Goal: Task Accomplishment & Management: Manage account settings

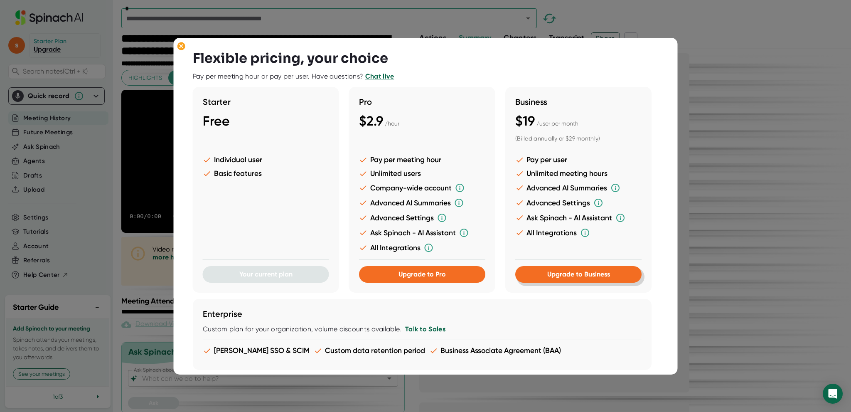
click at [572, 276] on span "Upgrade to Business" at bounding box center [578, 274] width 63 height 8
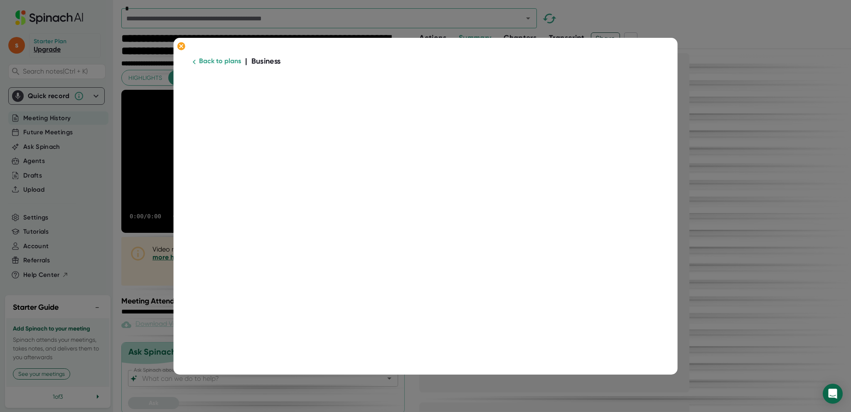
click at [234, 59] on link "Back to plans" at bounding box center [220, 61] width 42 height 8
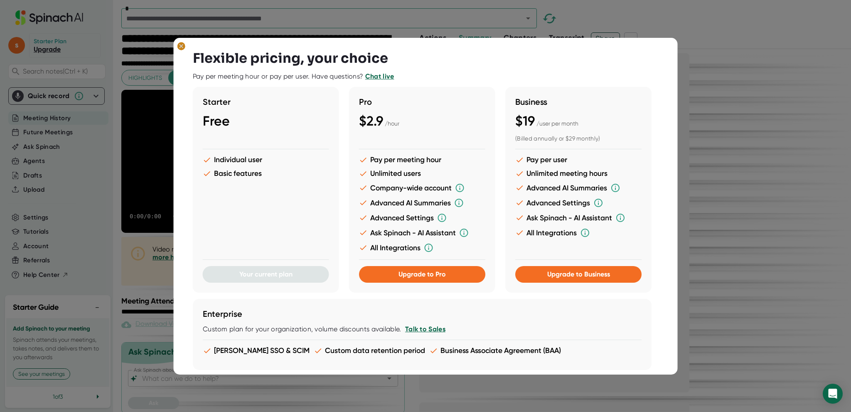
click at [180, 43] on ellipse at bounding box center [181, 46] width 8 height 8
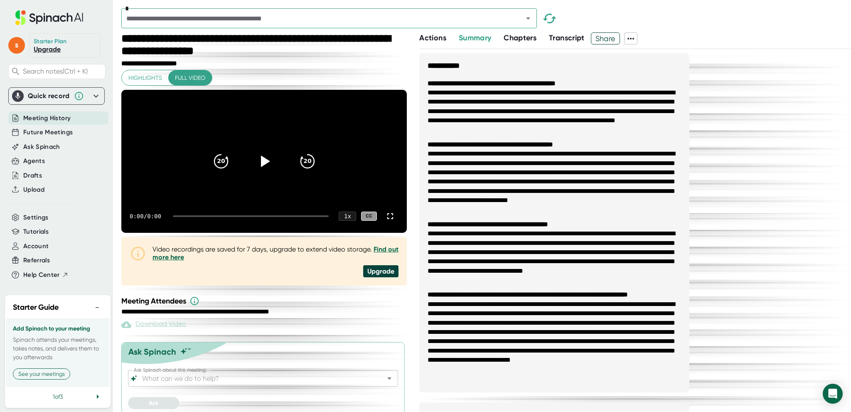
click at [43, 16] on icon at bounding box center [49, 17] width 111 height 15
drag, startPoint x: 49, startPoint y: 49, endPoint x: 61, endPoint y: 24, distance: 27.7
click at [61, 24] on div "s Starter Plan Upgrade Search notes (Ctrl + K) Quick record Include tab audio S…" at bounding box center [56, 145] width 113 height 290
click at [39, 246] on span "Account" at bounding box center [35, 246] width 25 height 10
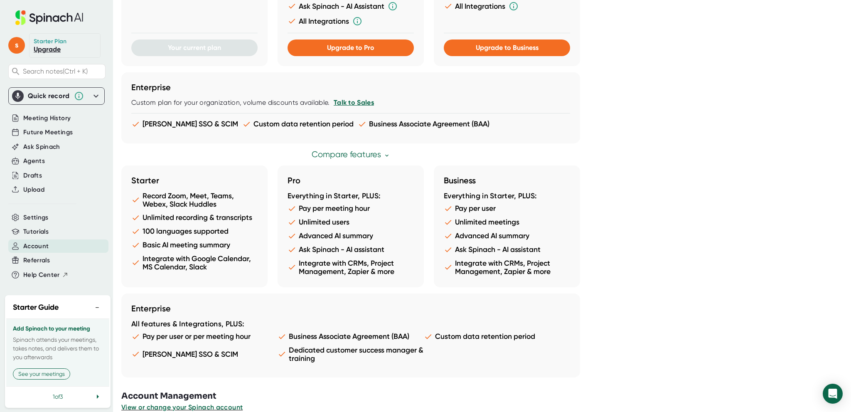
scroll to position [373, 0]
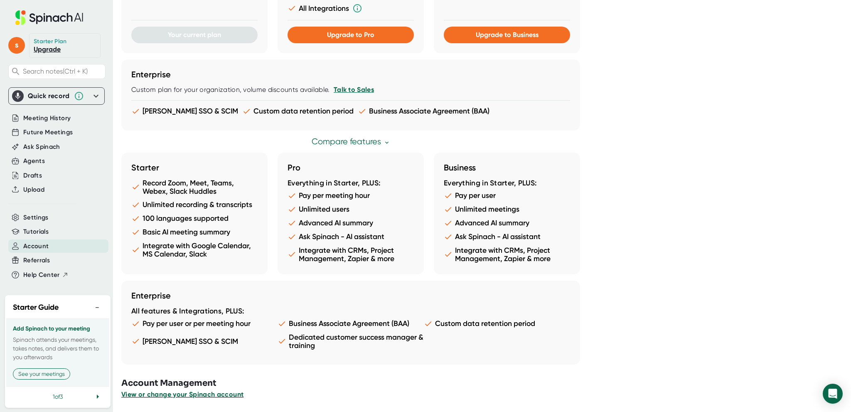
click at [173, 395] on span "View or change your Spinach account" at bounding box center [182, 394] width 122 height 8
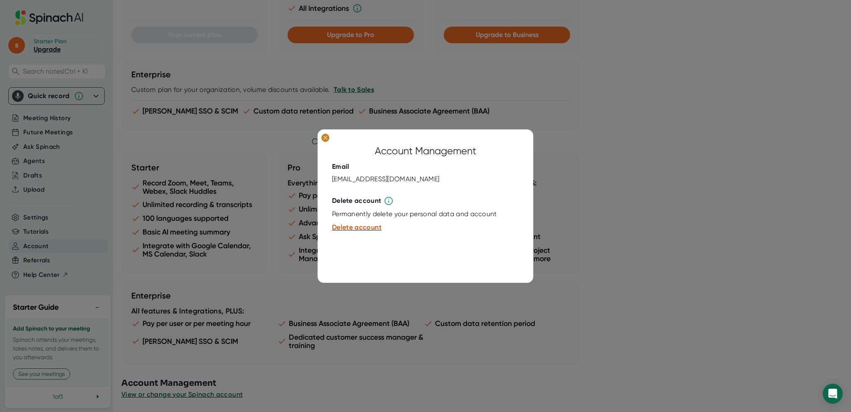
click at [327, 134] on ellipse at bounding box center [325, 137] width 8 height 8
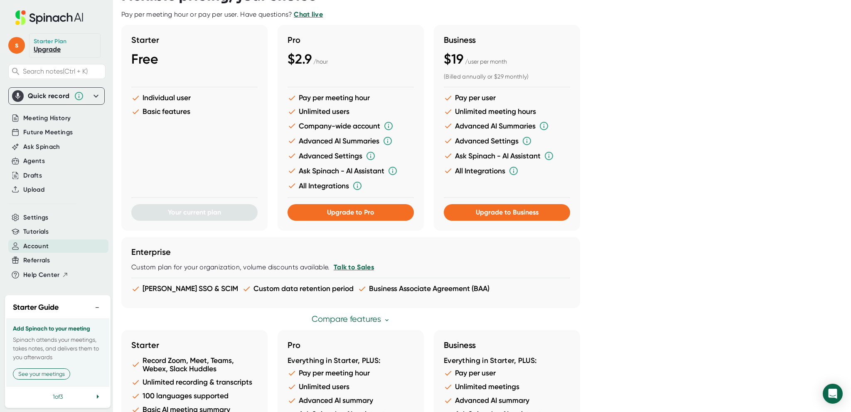
scroll to position [40, 0]
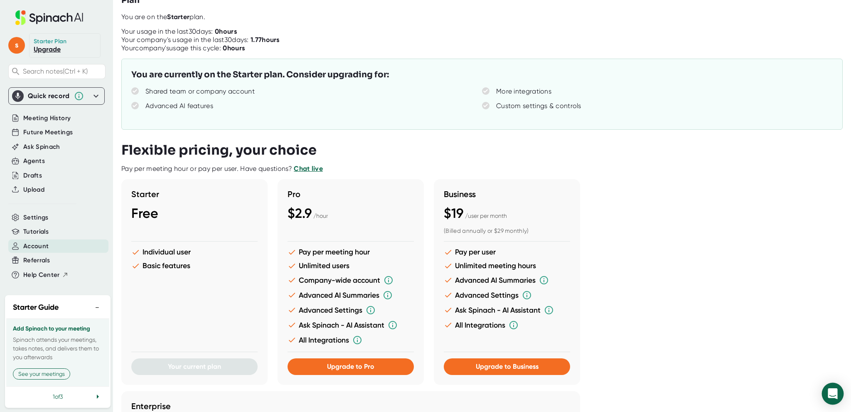
click at [831, 392] on icon "Open Intercom Messenger" at bounding box center [833, 393] width 10 height 11
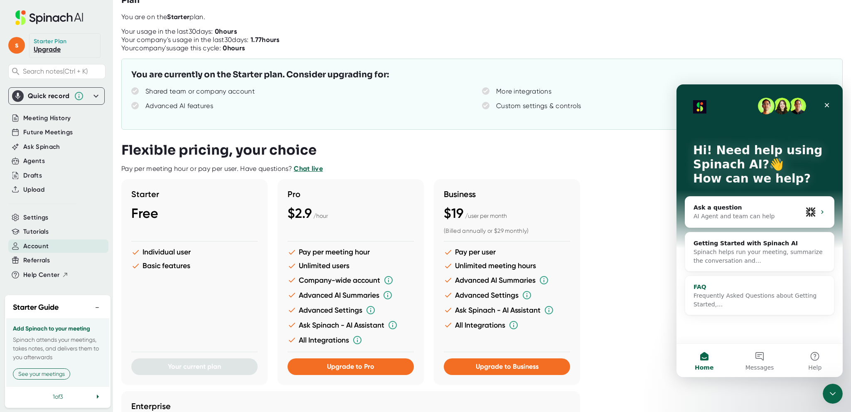
scroll to position [0, 0]
click at [810, 355] on button "Help" at bounding box center [814, 360] width 55 height 33
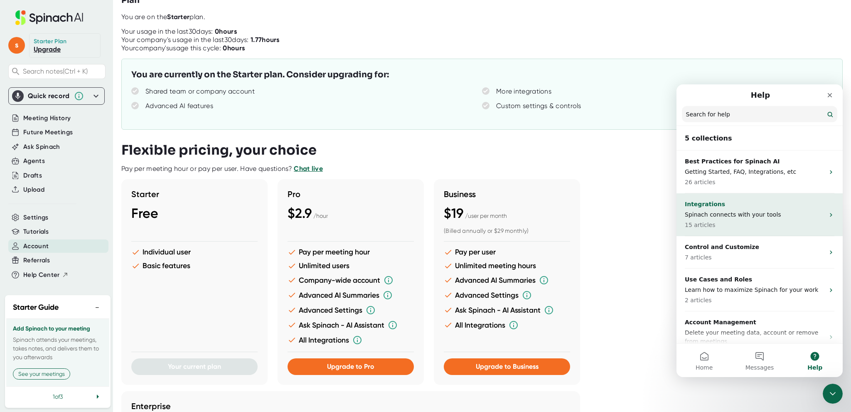
scroll to position [20, 0]
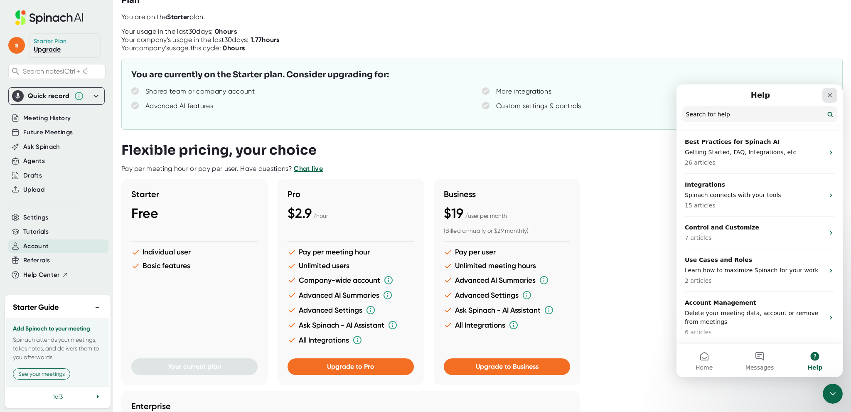
click at [828, 94] on icon "Close" at bounding box center [829, 95] width 7 height 7
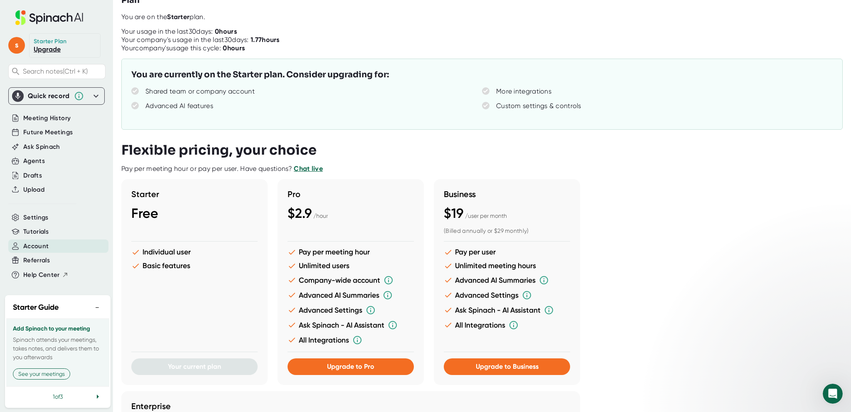
scroll to position [0, 0]
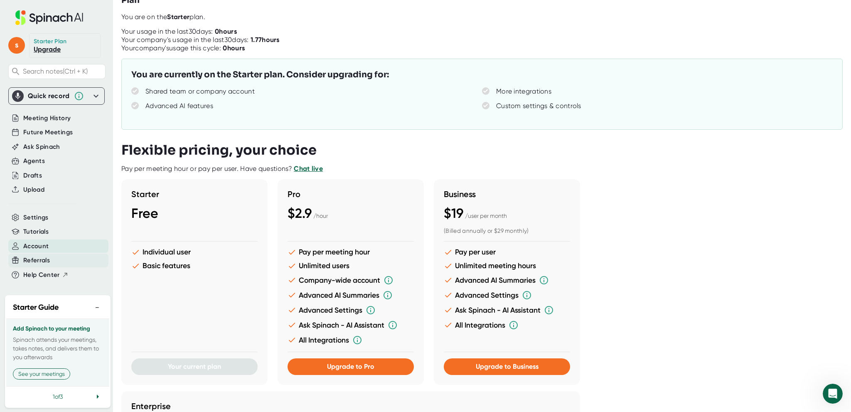
click at [48, 259] on span "Referrals" at bounding box center [36, 260] width 27 height 10
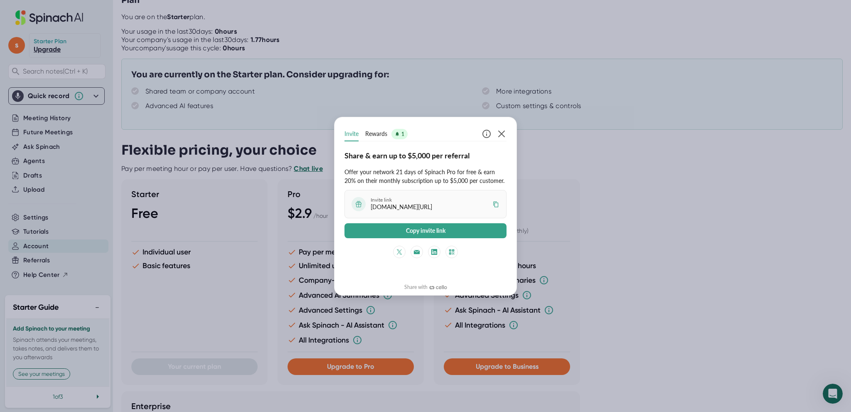
click at [373, 131] on span "Rewards" at bounding box center [376, 133] width 22 height 9
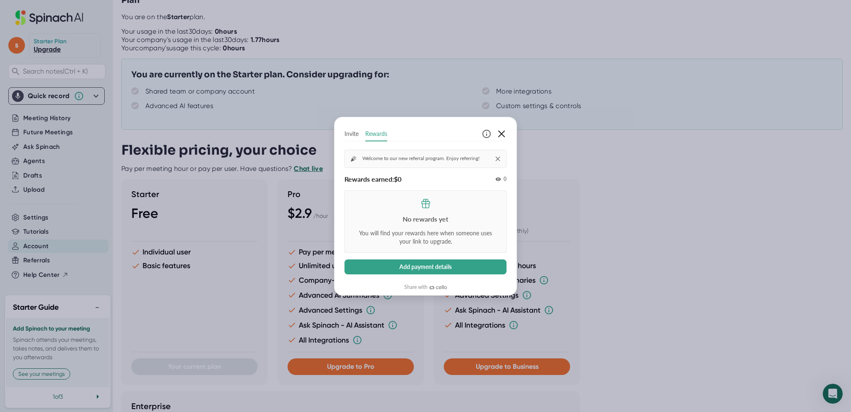
click at [505, 132] on icon "button" at bounding box center [501, 134] width 10 height 10
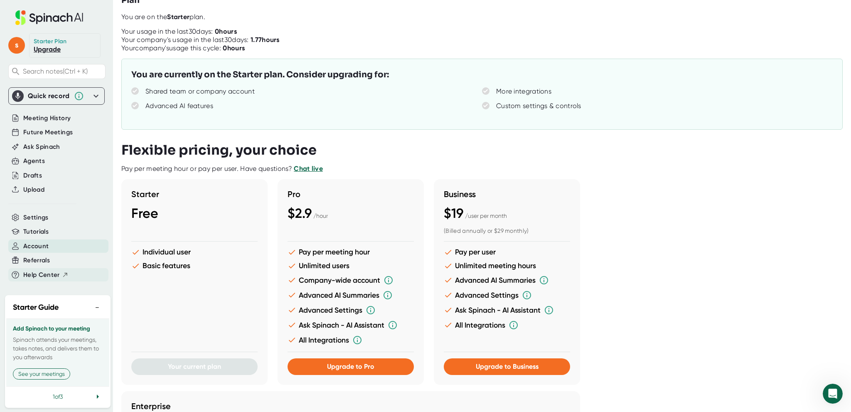
click at [41, 273] on span "Help Center" at bounding box center [41, 275] width 37 height 10
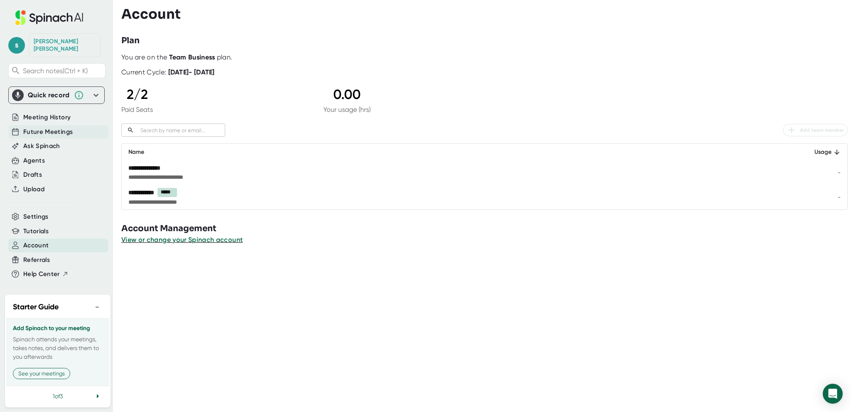
click at [43, 127] on span "Future Meetings" at bounding box center [47, 132] width 49 height 10
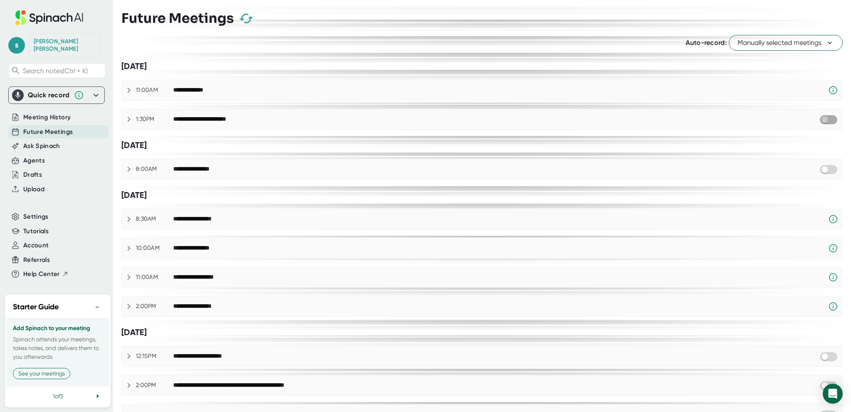
click at [824, 118] on input "checkbox" at bounding box center [825, 119] width 24 height 7
click at [63, 21] on icon at bounding box center [58, 17] width 29 height 9
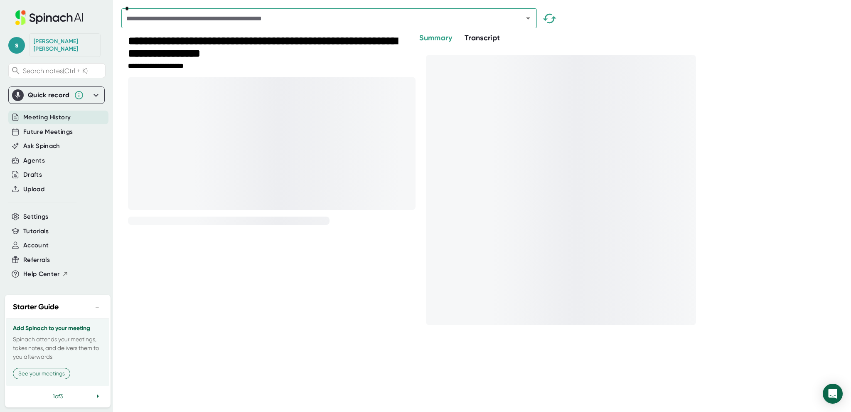
click at [60, 114] on span "Meeting History" at bounding box center [46, 118] width 47 height 10
click at [48, 127] on span "Future Meetings" at bounding box center [47, 132] width 49 height 10
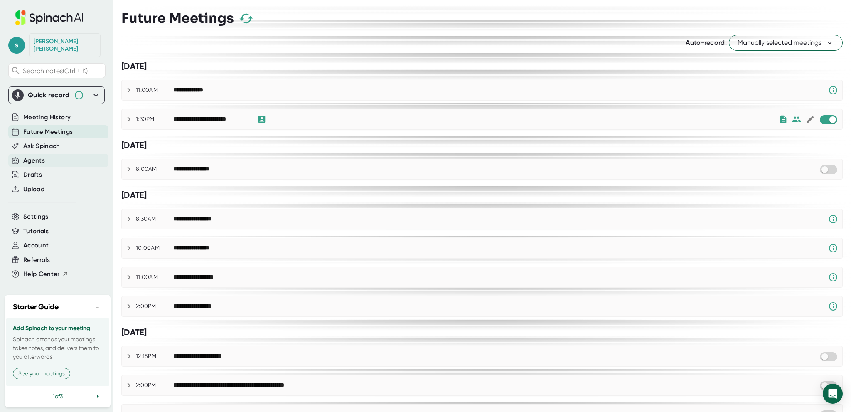
click at [31, 156] on div "Agents" at bounding box center [34, 161] width 22 height 10
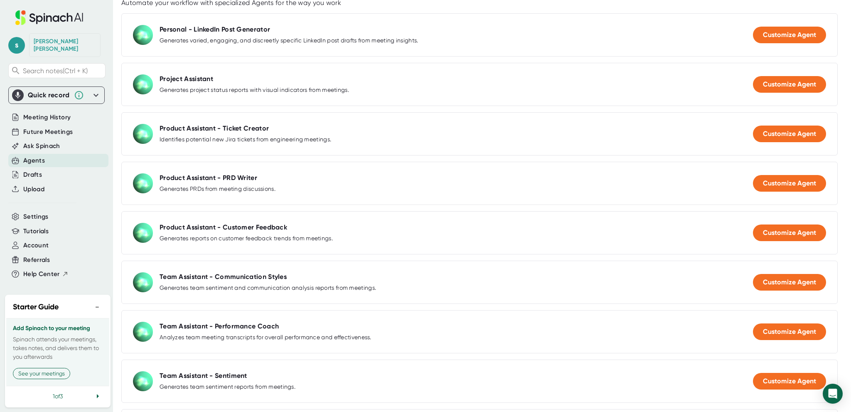
scroll to position [166, 0]
